Goal: Task Accomplishment & Management: Manage account settings

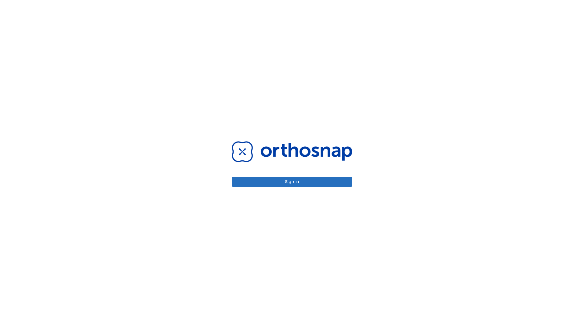
click at [292, 182] on button "Sign in" at bounding box center [292, 182] width 120 height 10
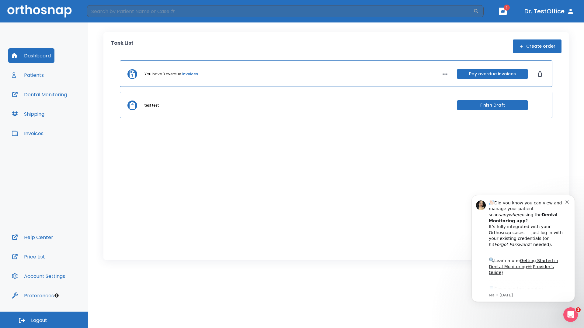
click at [44, 320] on span "Logout" at bounding box center [39, 320] width 16 height 7
